Goal: Transaction & Acquisition: Purchase product/service

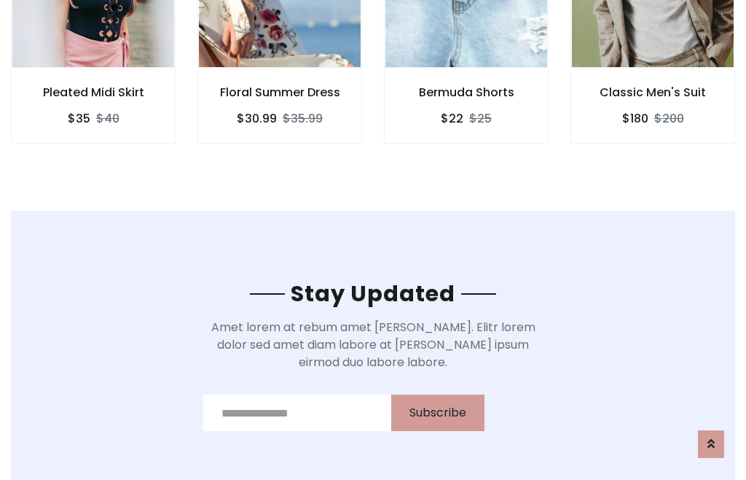
scroll to position [2195, 0]
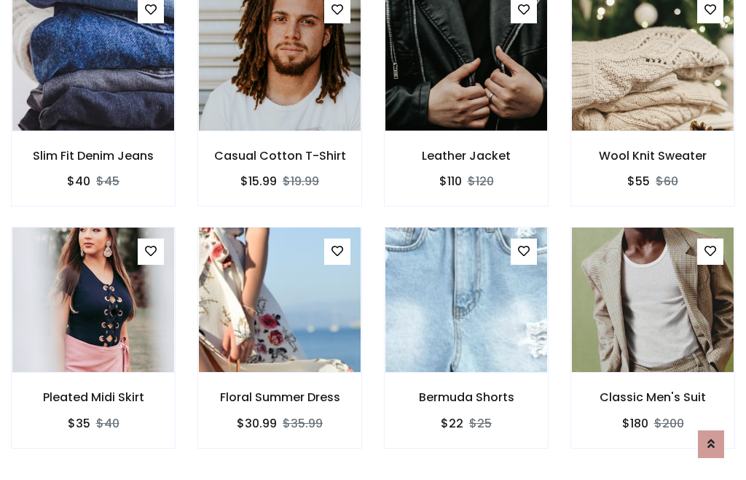
click at [373, 239] on div "Bermuda Shorts $22 $25" at bounding box center [466, 347] width 187 height 241
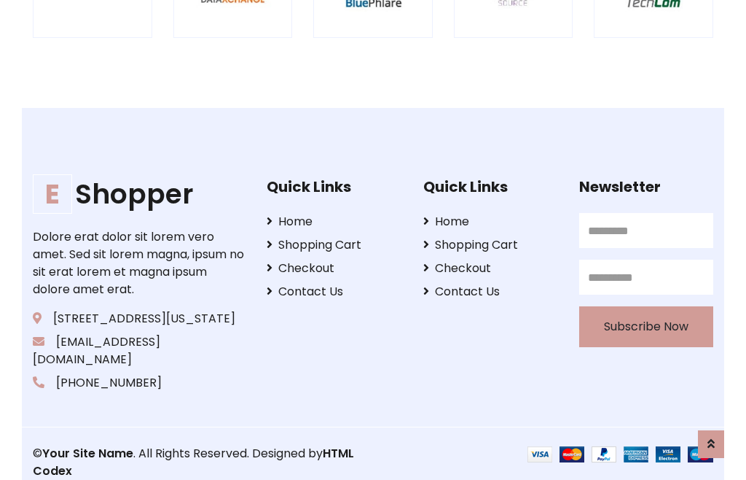
scroll to position [2775, 0]
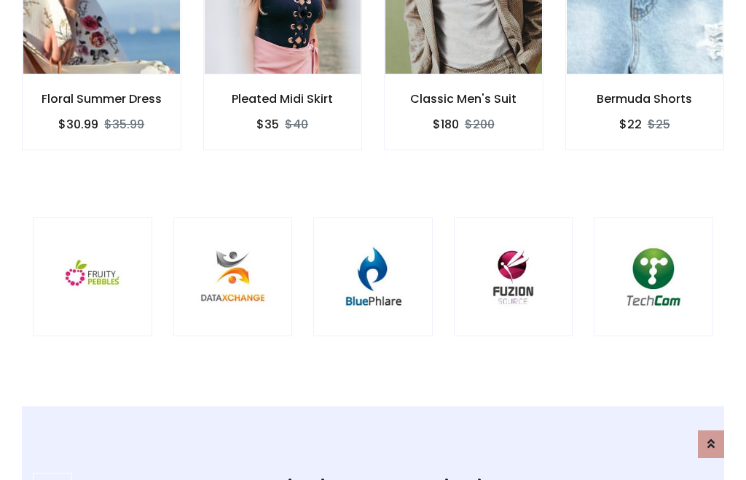
click at [373, 240] on img at bounding box center [373, 276] width 83 height 83
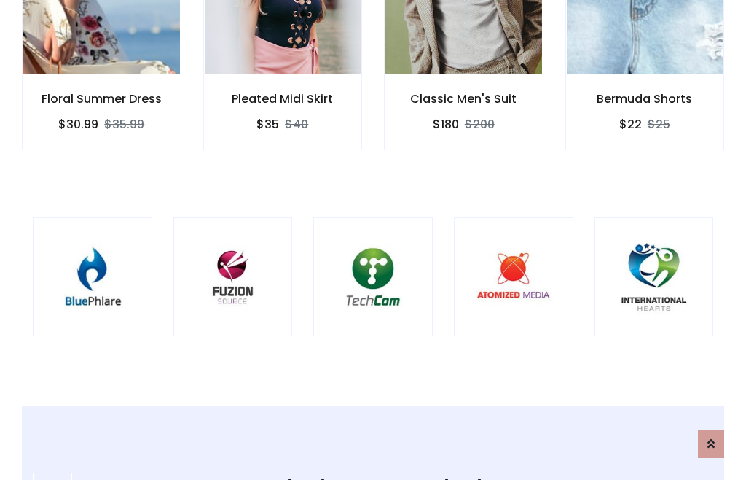
click at [373, 240] on img at bounding box center [373, 276] width 83 height 83
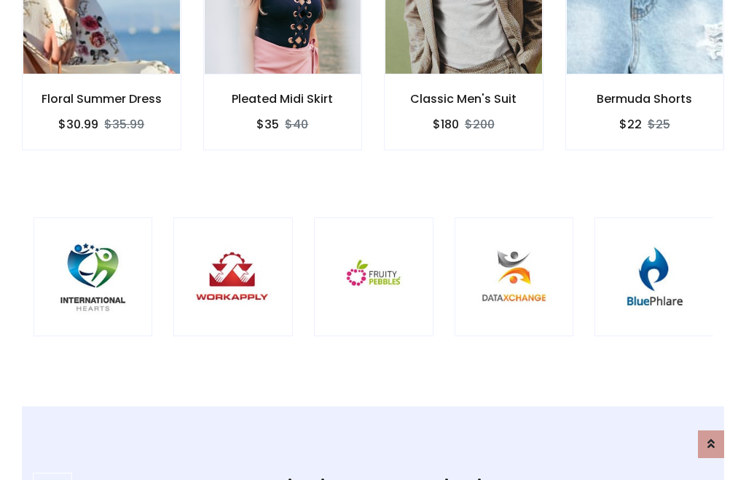
click at [373, 240] on img at bounding box center [373, 276] width 83 height 83
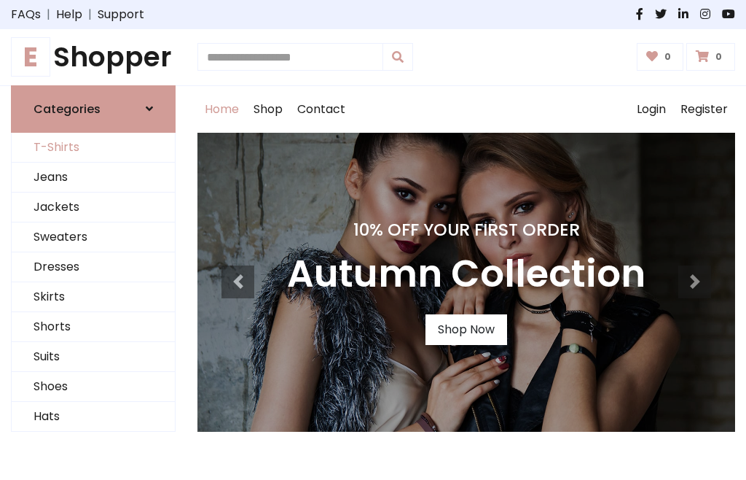
click at [93, 147] on link "T-Shirts" at bounding box center [93, 148] width 163 height 30
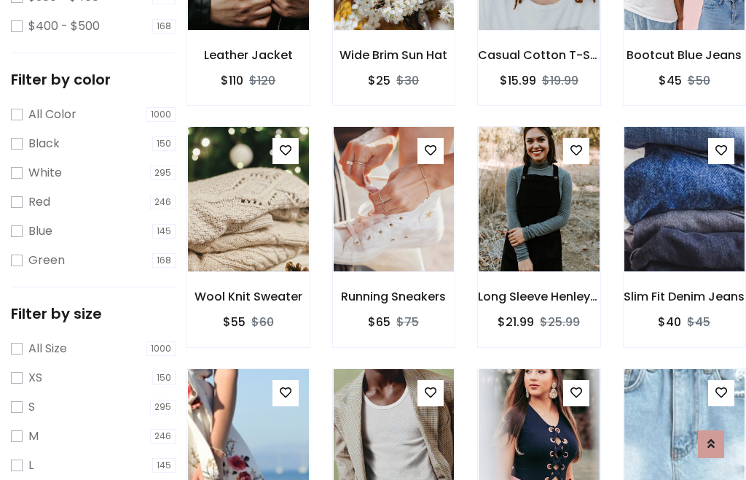
scroll to position [135, 0]
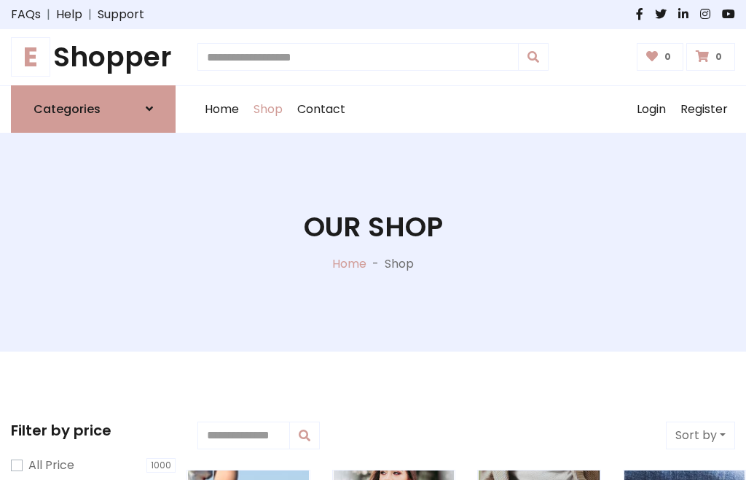
click at [93, 57] on h1 "E Shopper" at bounding box center [93, 57] width 165 height 33
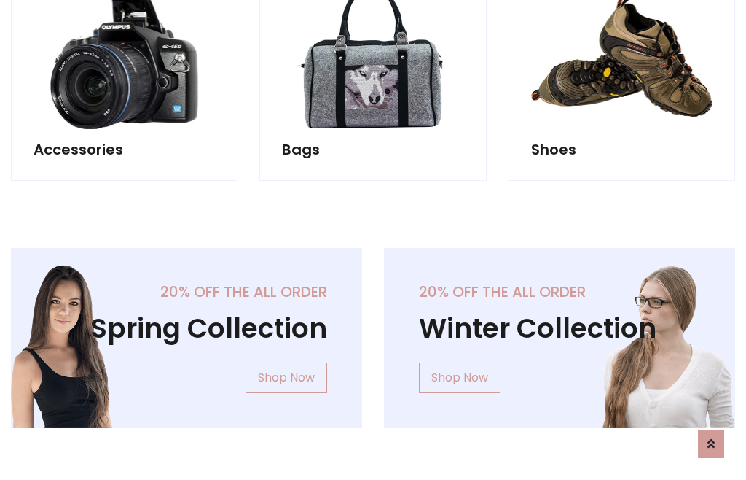
scroll to position [1416, 0]
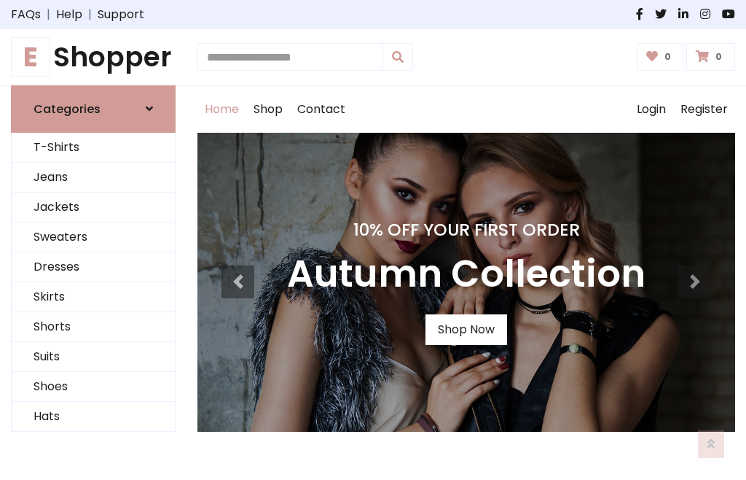
scroll to position [478, 0]
